Goal: Download file/media

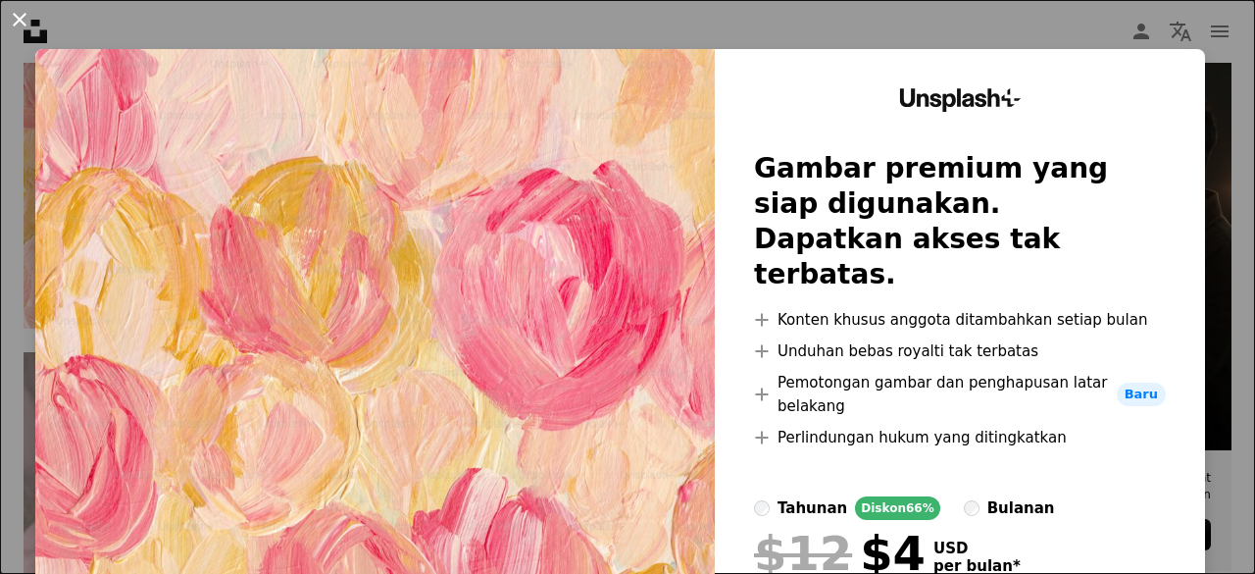
click at [18, 15] on button "An X shape" at bounding box center [20, 20] width 24 height 24
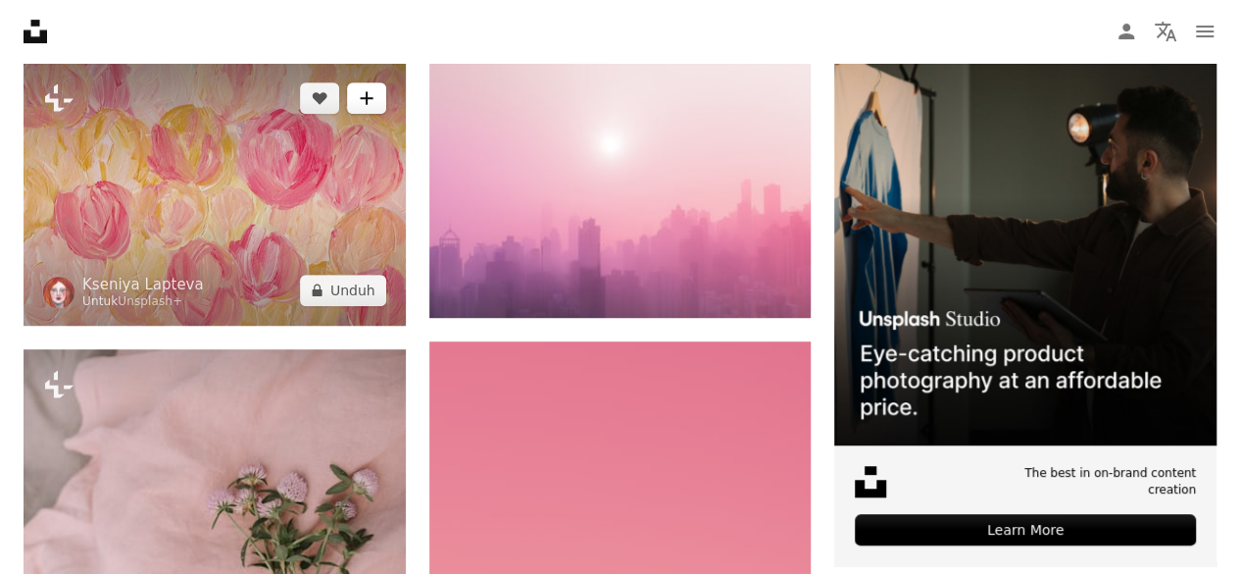
click at [353, 103] on button "A plus sign" at bounding box center [366, 97] width 39 height 31
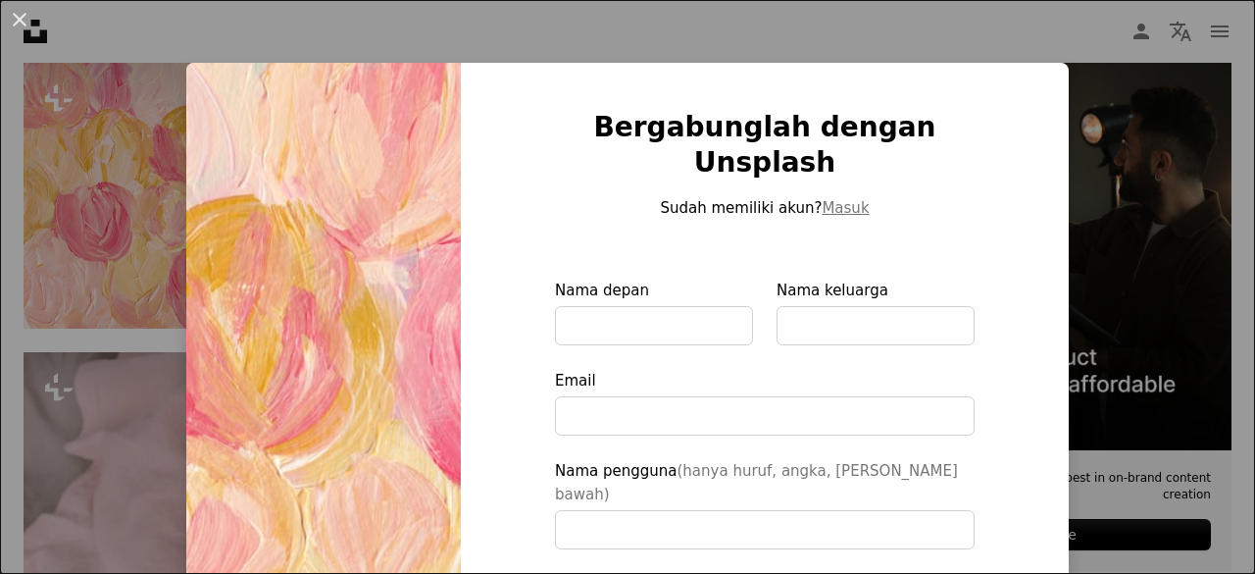
click at [1078, 157] on div "An X shape Bergabunglah dengan Unsplash Sudah memiliki akun? Masuk Nama depan N…" at bounding box center [627, 287] width 1255 height 574
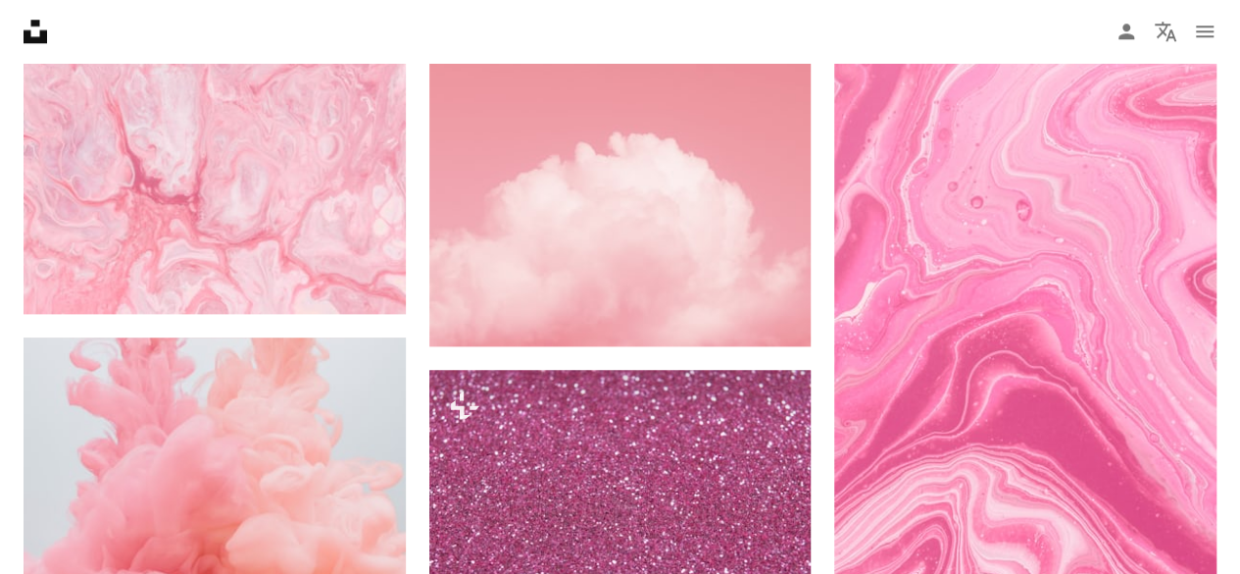
scroll to position [1047, 0]
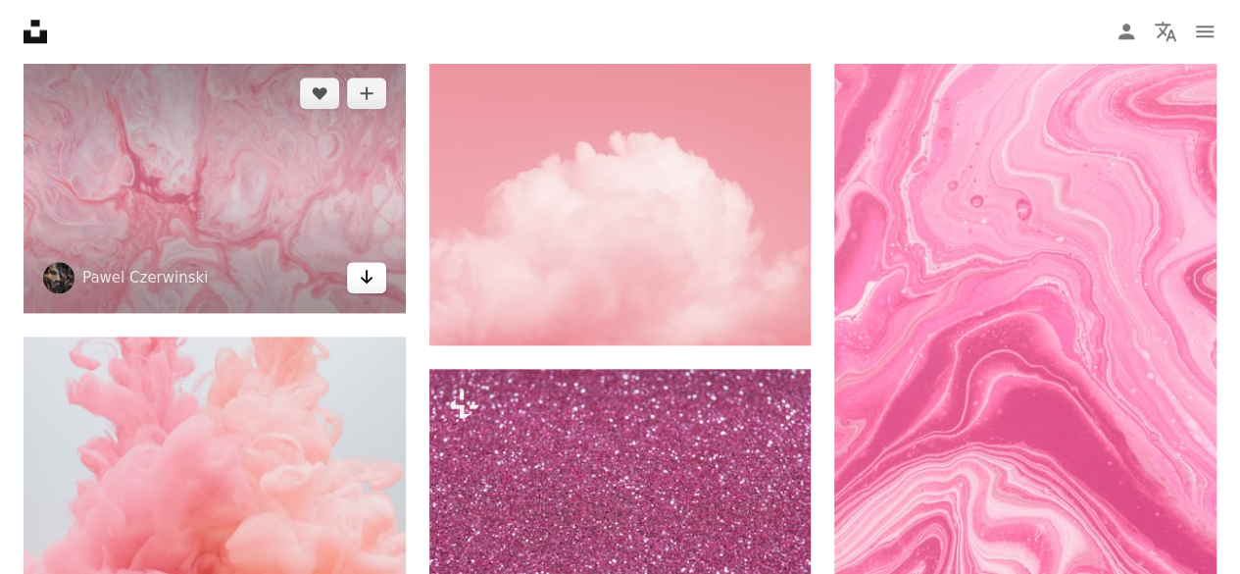
click at [367, 262] on link "Arrow pointing down" at bounding box center [366, 277] width 39 height 31
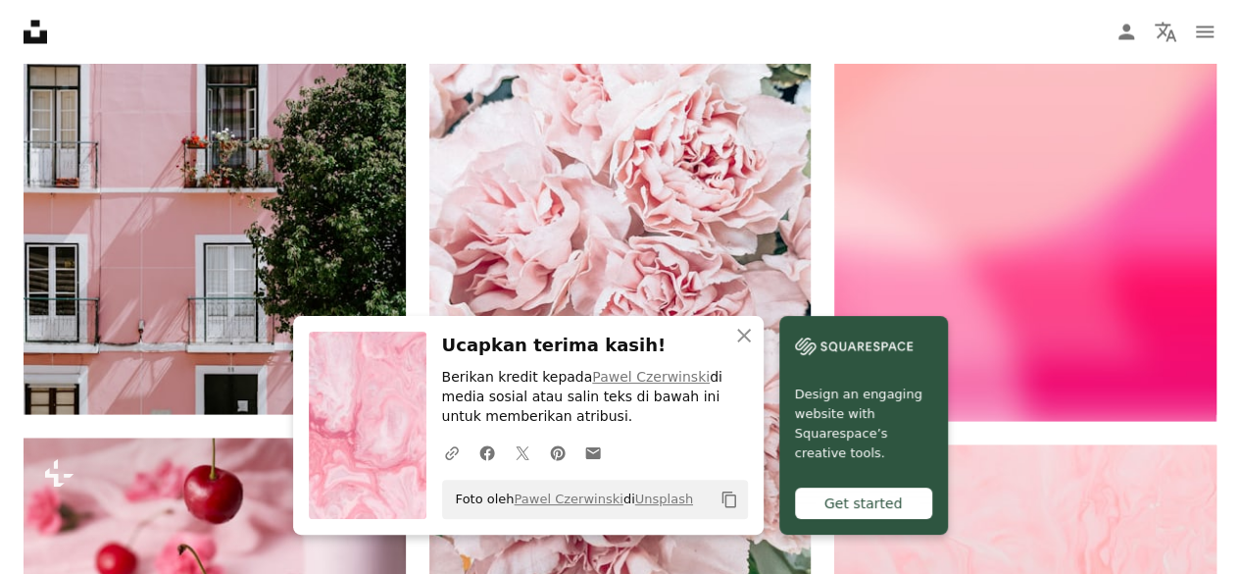
scroll to position [1825, 0]
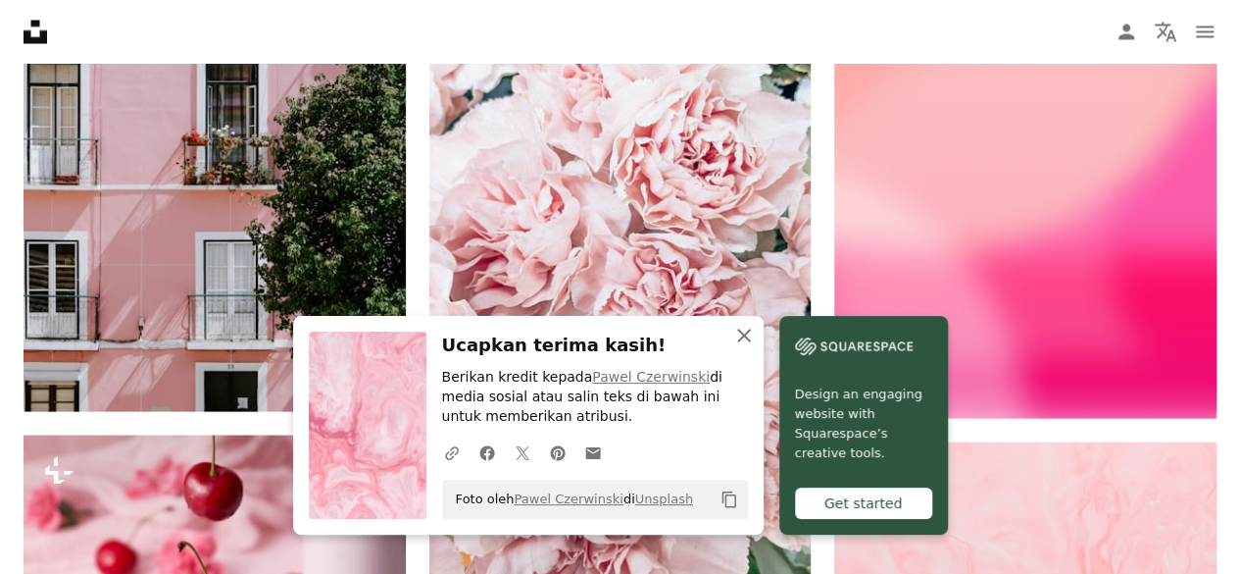
click at [746, 327] on icon "An X shape" at bounding box center [744, 336] width 24 height 24
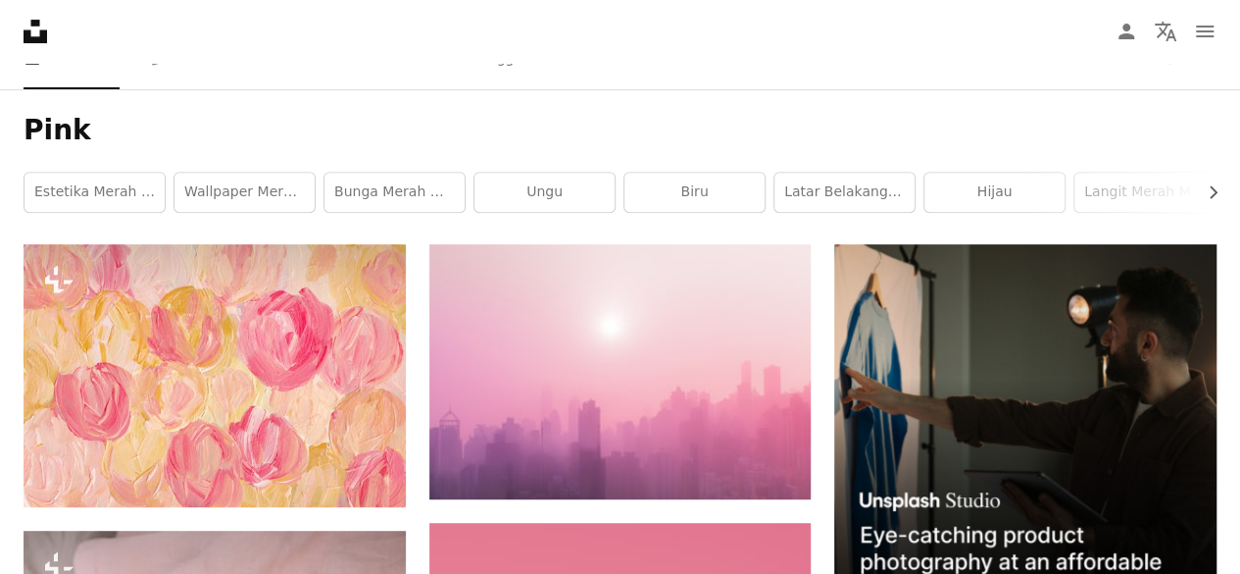
scroll to position [0, 0]
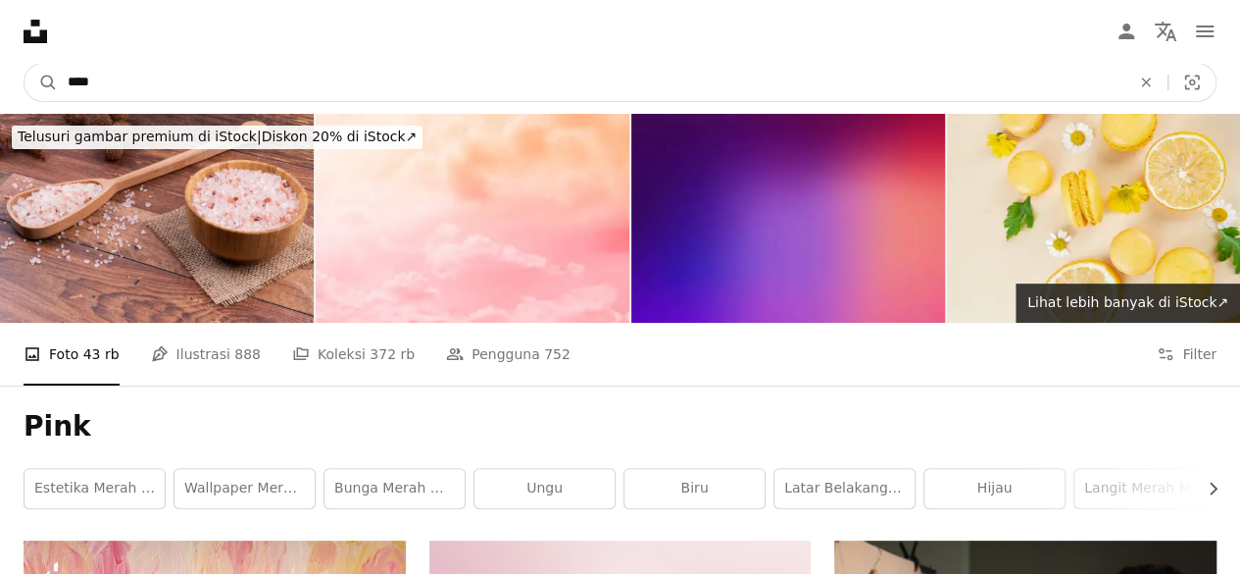
click at [520, 83] on input "****" at bounding box center [591, 82] width 1067 height 37
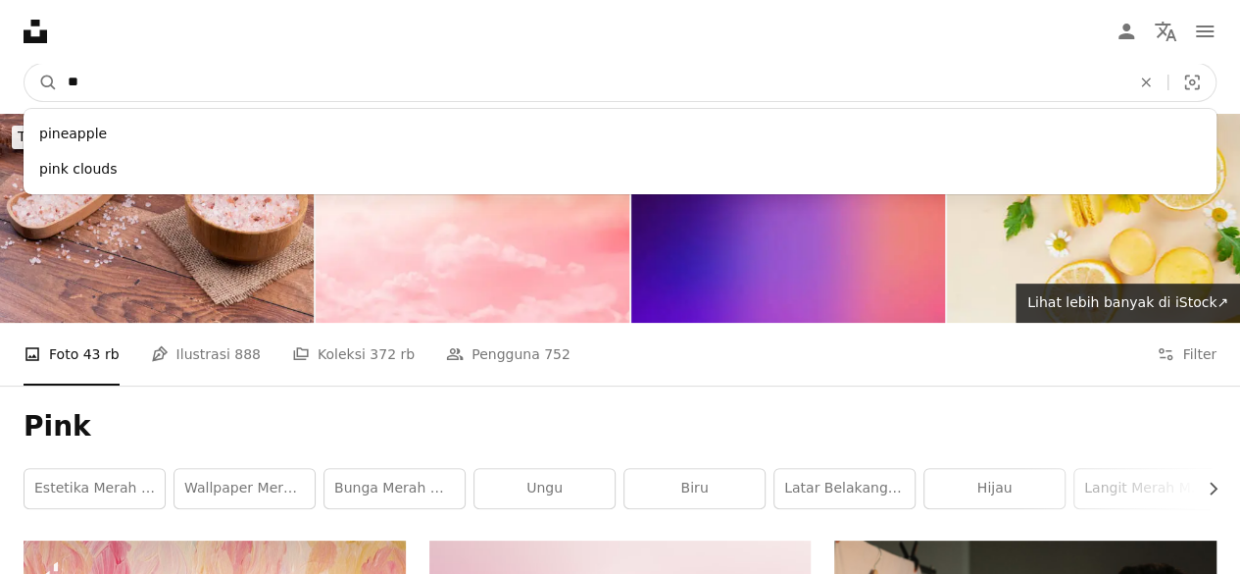
type input "*"
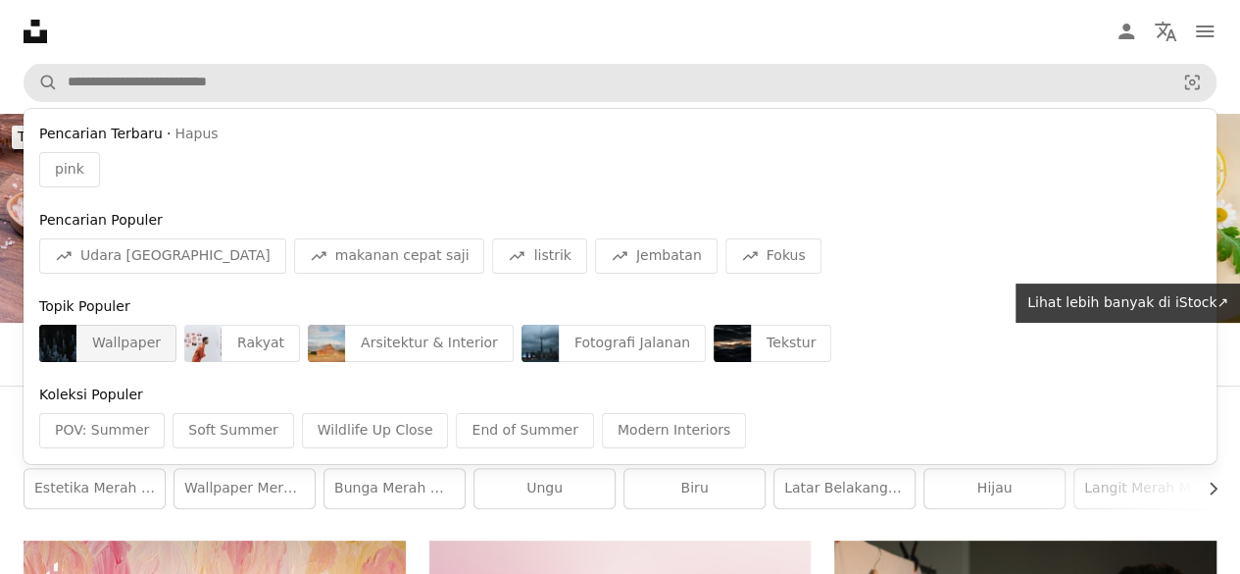
click at [92, 346] on div "Wallpaper" at bounding box center [126, 343] width 100 height 37
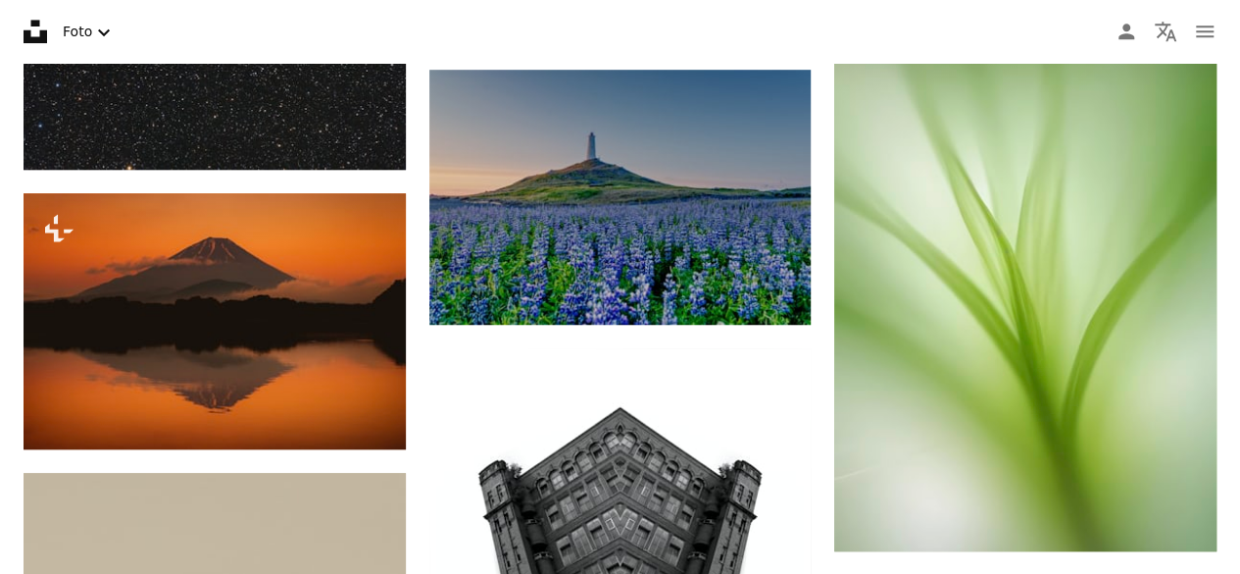
scroll to position [30429, 0]
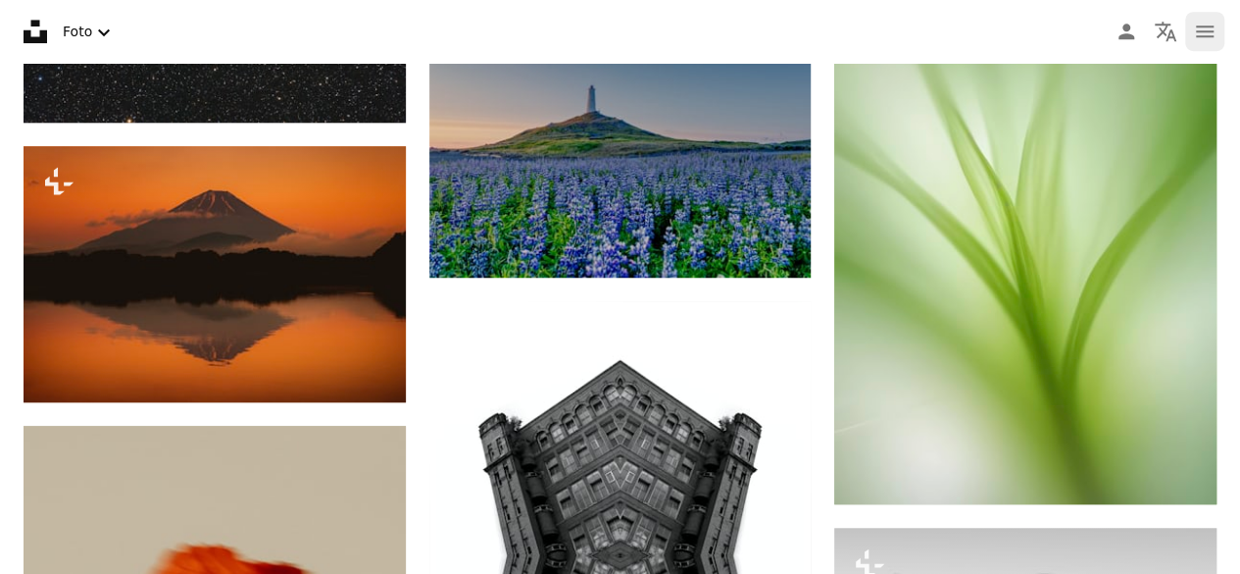
click at [1196, 18] on button "navigation menu" at bounding box center [1204, 31] width 39 height 39
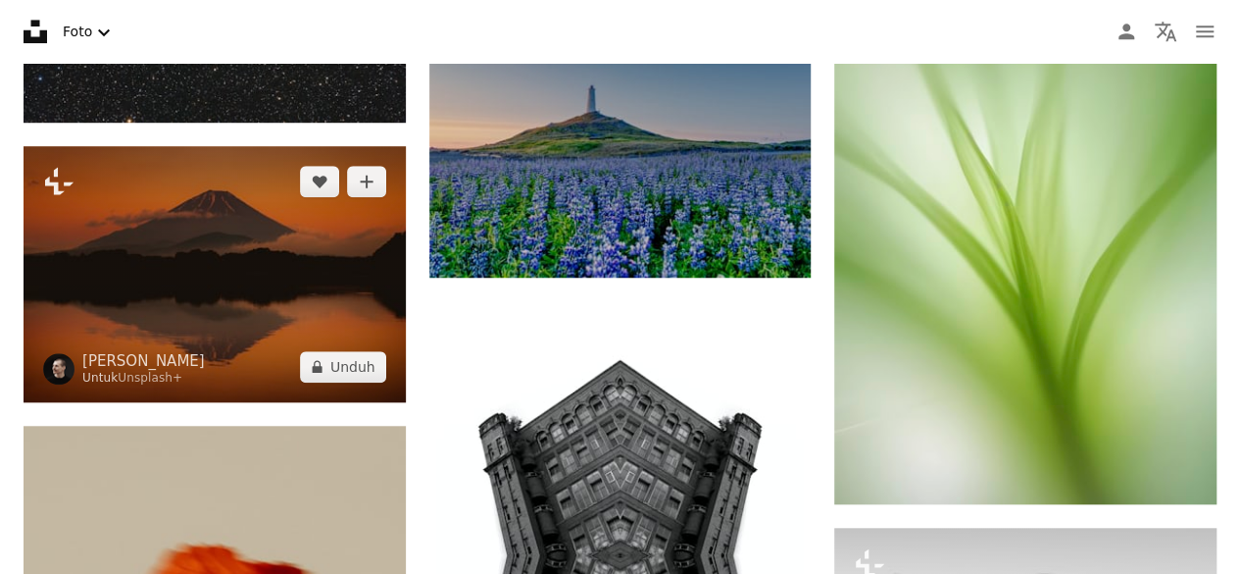
click at [165, 342] on img at bounding box center [215, 273] width 382 height 255
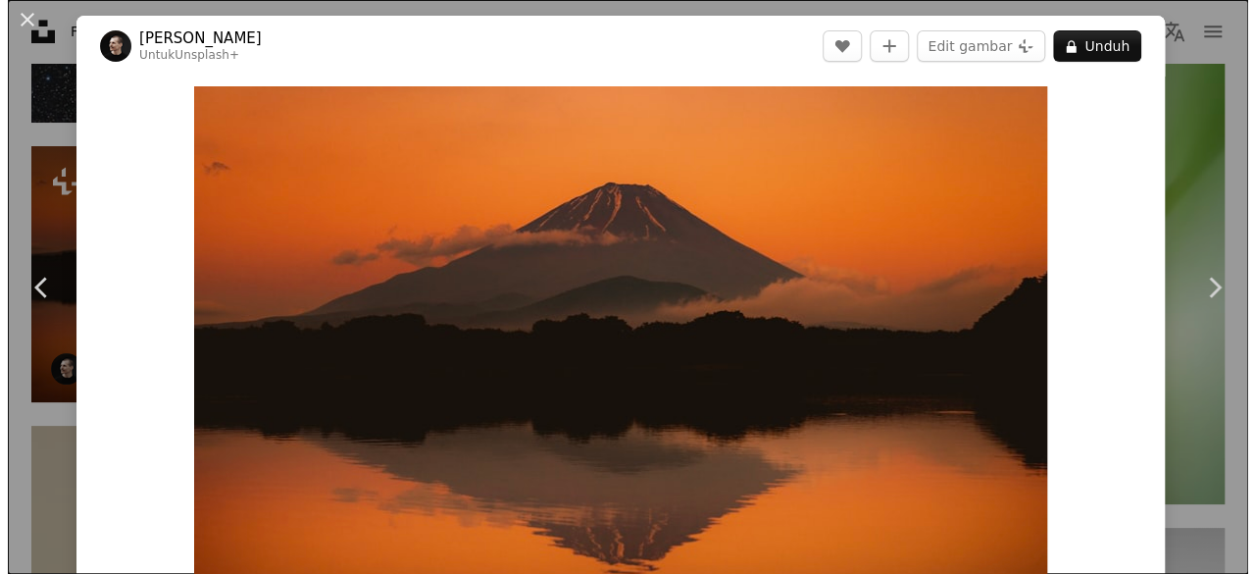
scroll to position [30169, 0]
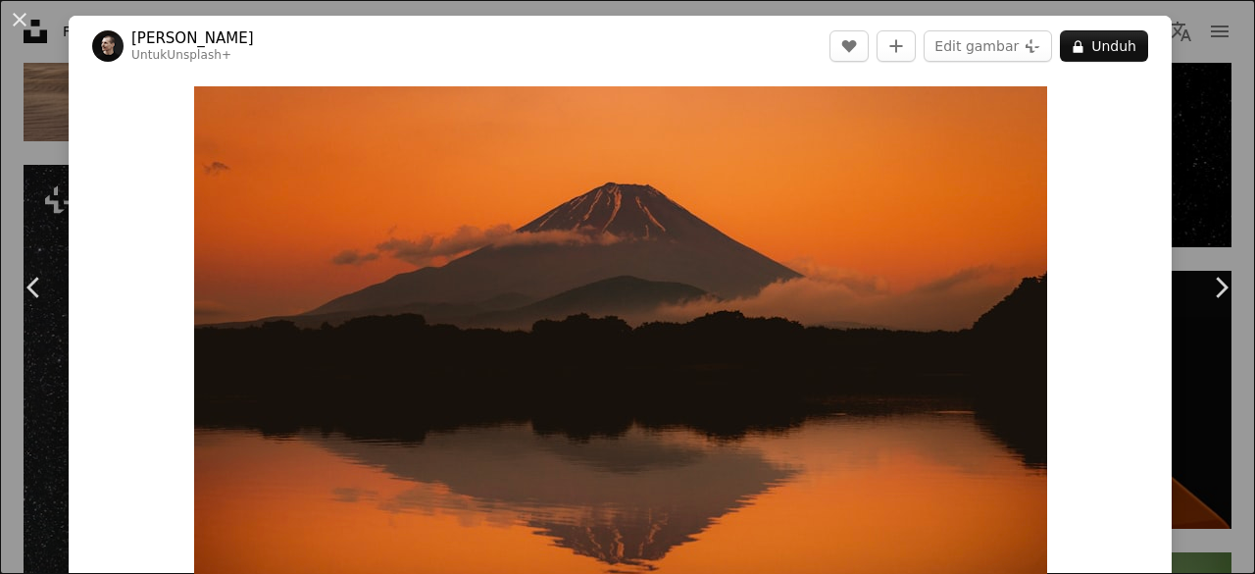
click at [1178, 132] on div "An X shape Chevron left Chevron right [PERSON_NAME] Untuk Unsplash+ A heart A p…" at bounding box center [627, 287] width 1255 height 574
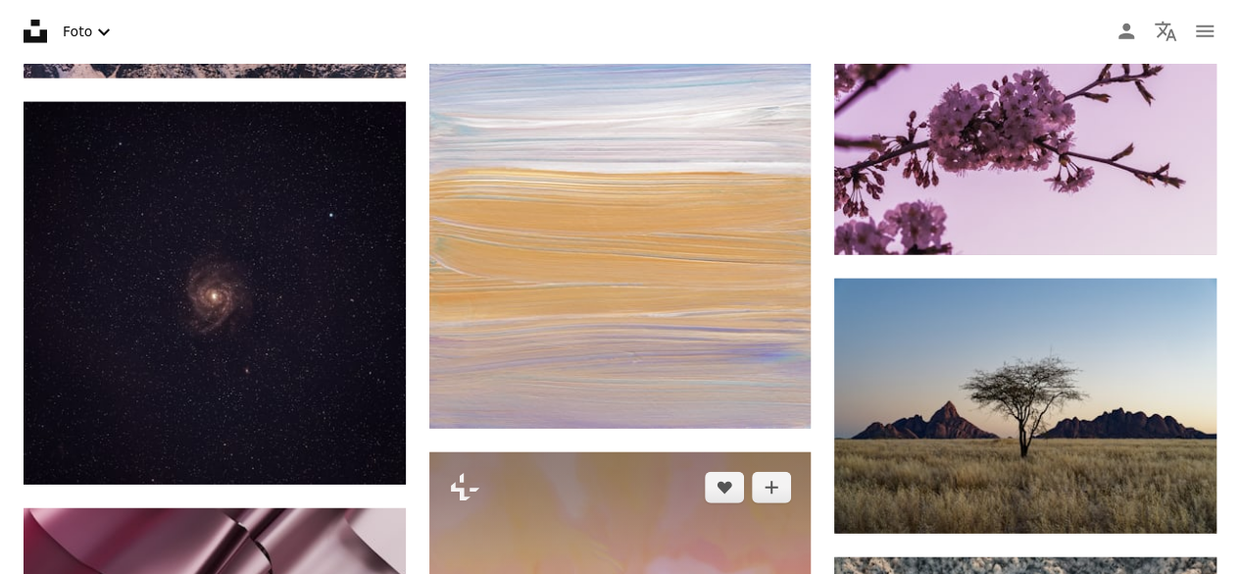
scroll to position [39886, 0]
